Goal: Information Seeking & Learning: Find contact information

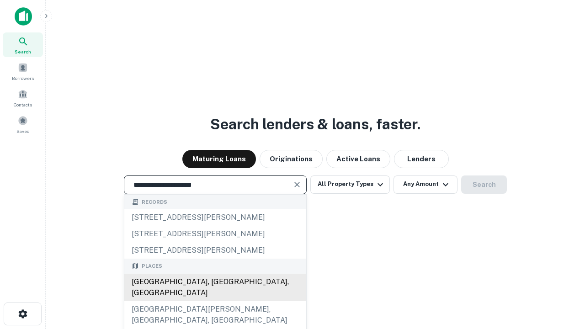
click at [215, 301] on div "Santa Monica, CA, USA" at bounding box center [215, 287] width 182 height 27
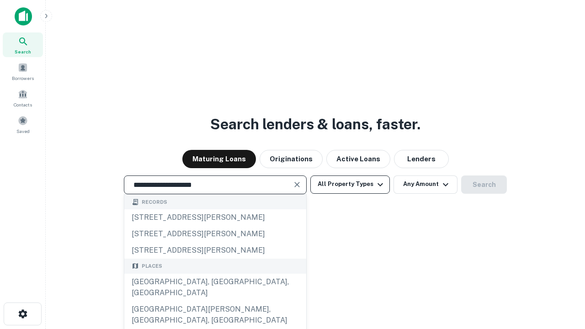
type input "**********"
click at [350, 184] on button "All Property Types" at bounding box center [349, 184] width 79 height 18
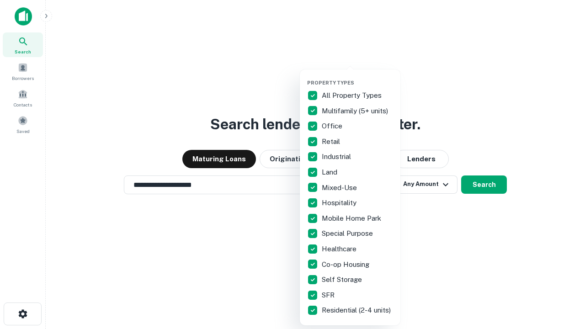
click at [357, 77] on button "button" at bounding box center [357, 77] width 101 height 0
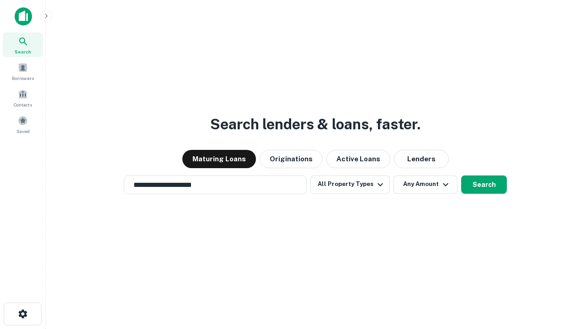
scroll to position [5, 110]
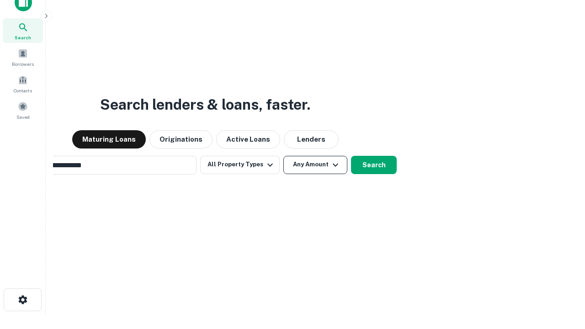
click at [283, 156] on button "Any Amount" at bounding box center [315, 165] width 64 height 18
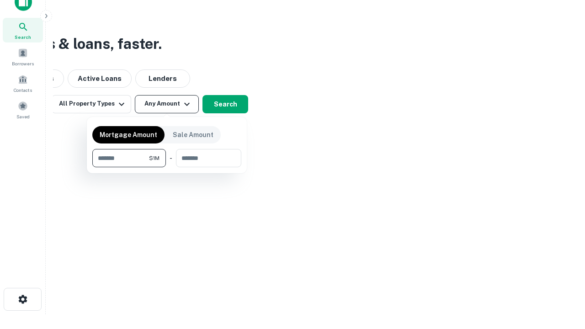
type input "*******"
click at [167, 167] on button "button" at bounding box center [166, 167] width 149 height 0
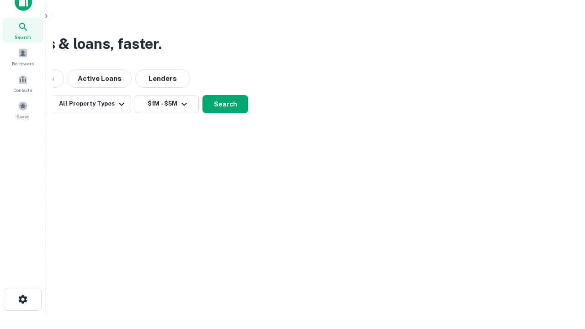
scroll to position [14, 0]
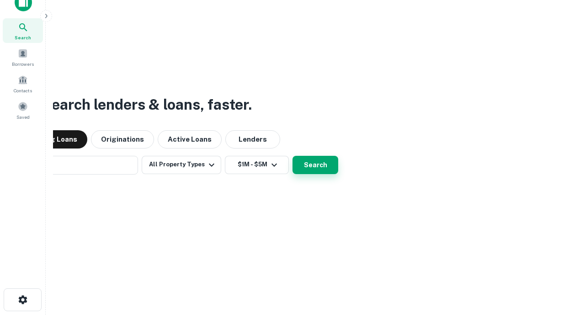
click at [292, 156] on button "Search" at bounding box center [315, 165] width 46 height 18
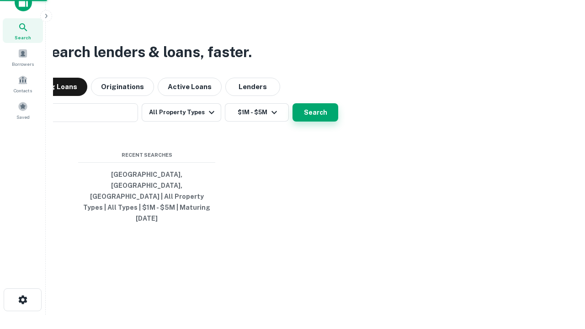
scroll to position [15, 0]
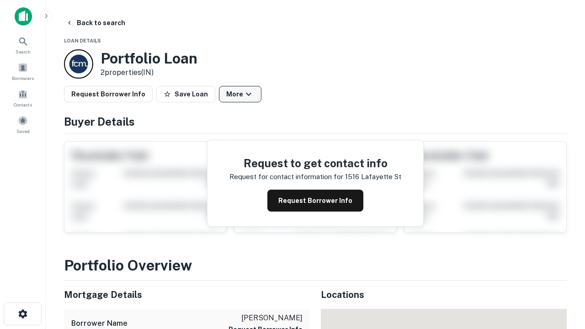
click at [240, 94] on button "More" at bounding box center [240, 94] width 42 height 16
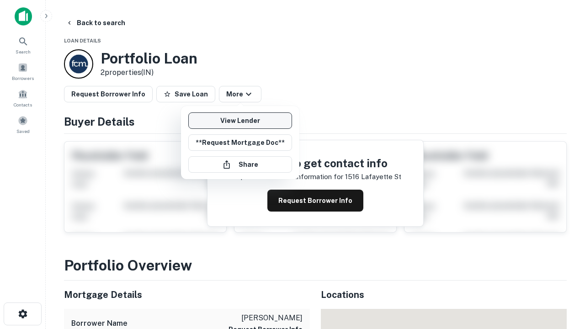
click at [240, 121] on link "View Lender" at bounding box center [240, 120] width 104 height 16
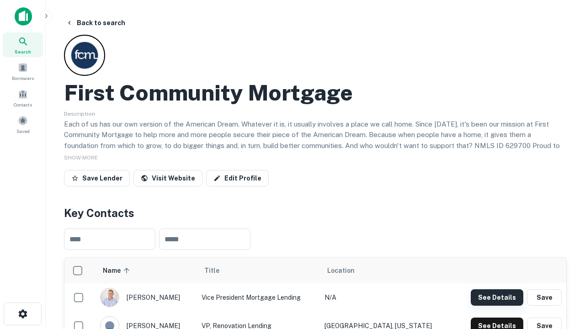
click at [497, 297] on button "See Details" at bounding box center [497, 297] width 53 height 16
click at [22, 314] on icon "button" at bounding box center [22, 313] width 11 height 11
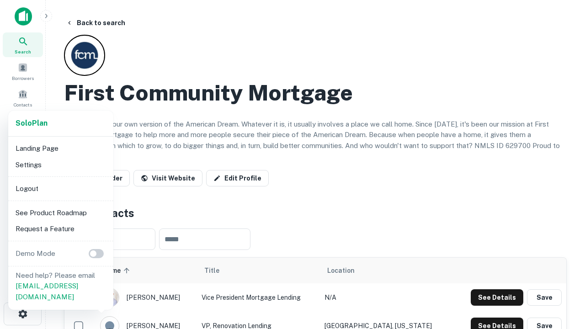
click at [60, 188] on li "Logout" at bounding box center [61, 188] width 98 height 16
